Goal: Find specific page/section: Find specific page/section

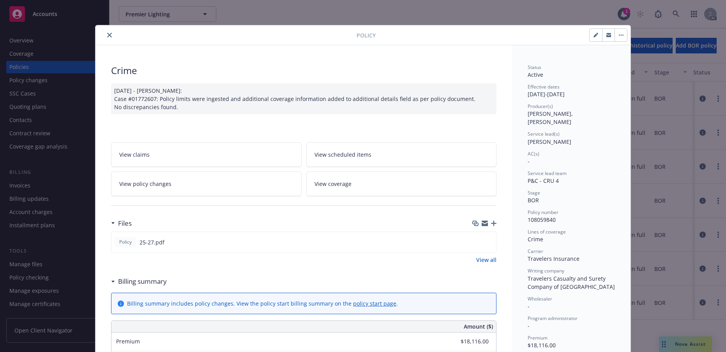
click at [112, 40] on button "close" at bounding box center [109, 34] width 9 height 9
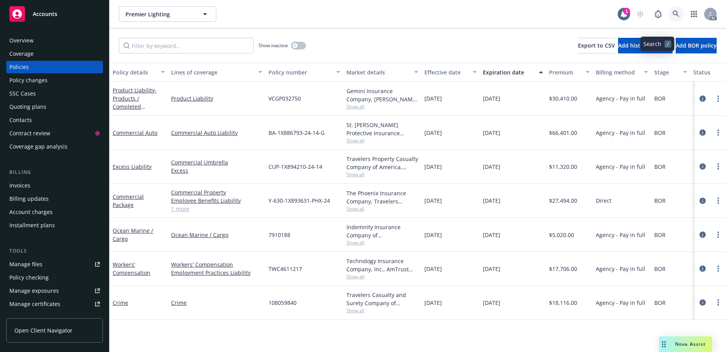
click at [672, 17] on icon at bounding box center [675, 14] width 7 height 7
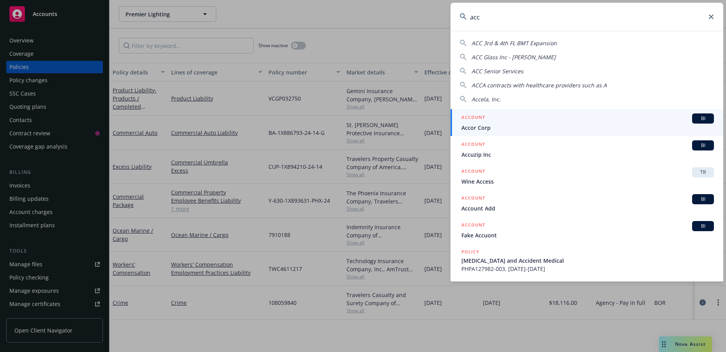
click at [510, 25] on input "acc" at bounding box center [586, 17] width 273 height 28
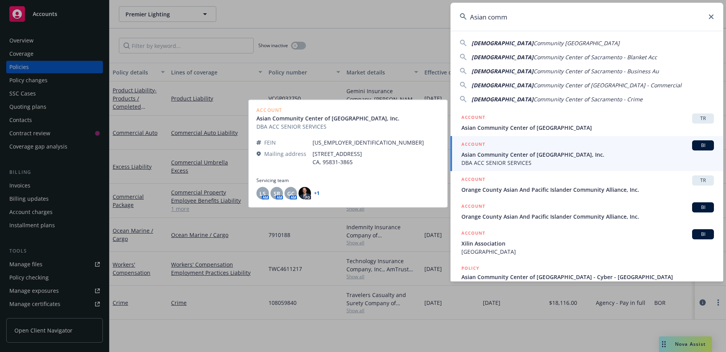
type input "Asian comm"
click at [540, 159] on span "DBA ACC SENIOR SERVICES" at bounding box center [587, 163] width 252 height 8
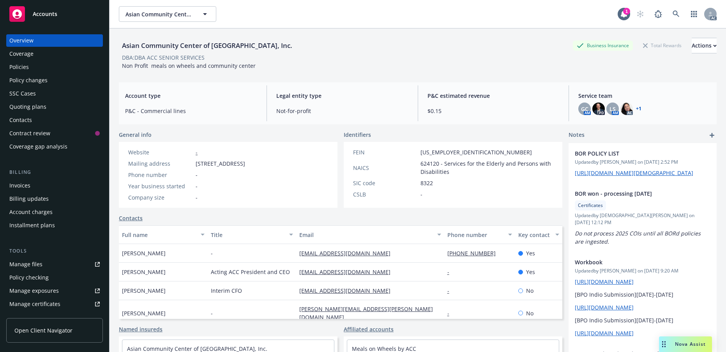
click at [29, 73] on div "Policies" at bounding box center [18, 67] width 19 height 12
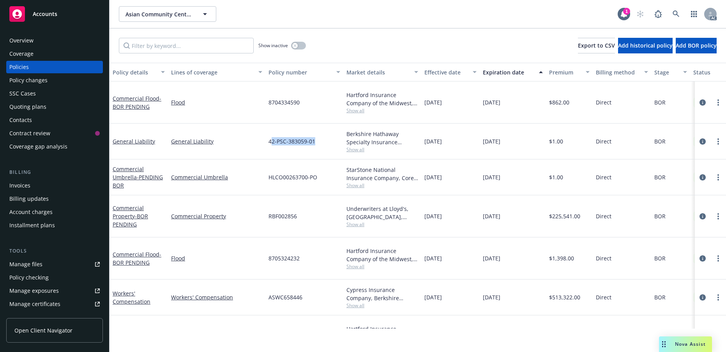
drag, startPoint x: 316, startPoint y: 174, endPoint x: 272, endPoint y: 174, distance: 43.6
click at [272, 145] on span "42-PSC-383059-01" at bounding box center [291, 141] width 47 height 8
drag, startPoint x: 316, startPoint y: 172, endPoint x: 270, endPoint y: 176, distance: 46.2
click at [270, 145] on span "42-PSC-383059-01" at bounding box center [291, 141] width 47 height 8
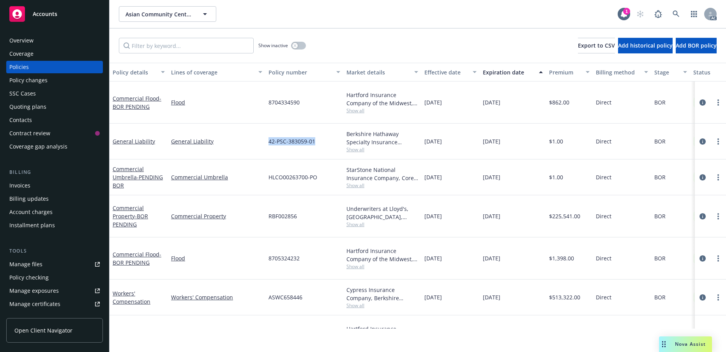
copy span "42-PSC-383059-01"
